Goal: Entertainment & Leisure: Consume media (video, audio)

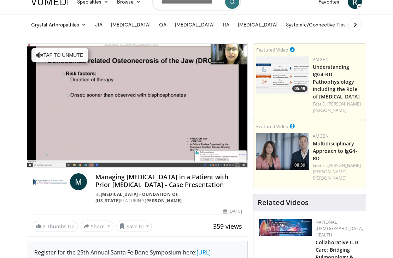
scroll to position [1, 0]
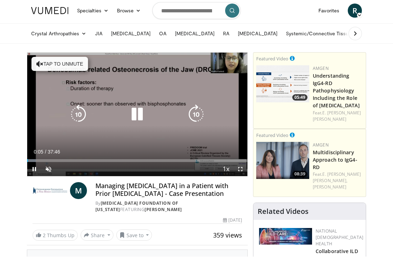
click at [147, 106] on icon "Video Player" at bounding box center [137, 116] width 20 height 20
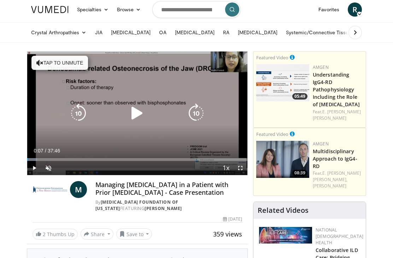
click at [136, 160] on div "Loaded : 4.50%" at bounding box center [137, 159] width 220 height 3
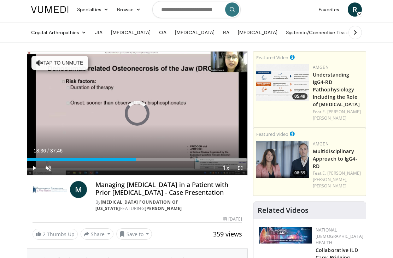
click at [131, 160] on div "Progress Bar" at bounding box center [81, 159] width 108 height 3
click at [119, 161] on div "Progress Bar" at bounding box center [79, 159] width 104 height 3
click at [110, 160] on div "Progress Bar" at bounding box center [73, 159] width 92 height 3
click at [102, 161] on div "Progress Bar" at bounding box center [68, 159] width 82 height 3
click at [94, 161] on div "Progress Bar" at bounding box center [64, 159] width 75 height 3
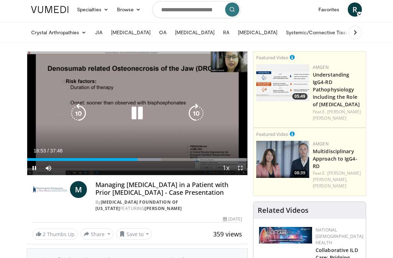
click at [138, 115] on icon "Video Player" at bounding box center [137, 114] width 20 height 20
click at [143, 110] on icon "Video Player" at bounding box center [137, 114] width 20 height 20
click at [142, 129] on div "10 seconds Tap to unmute" at bounding box center [137, 114] width 220 height 124
click at [141, 111] on icon "Video Player" at bounding box center [137, 114] width 20 height 20
